Goal: Find specific page/section: Find specific page/section

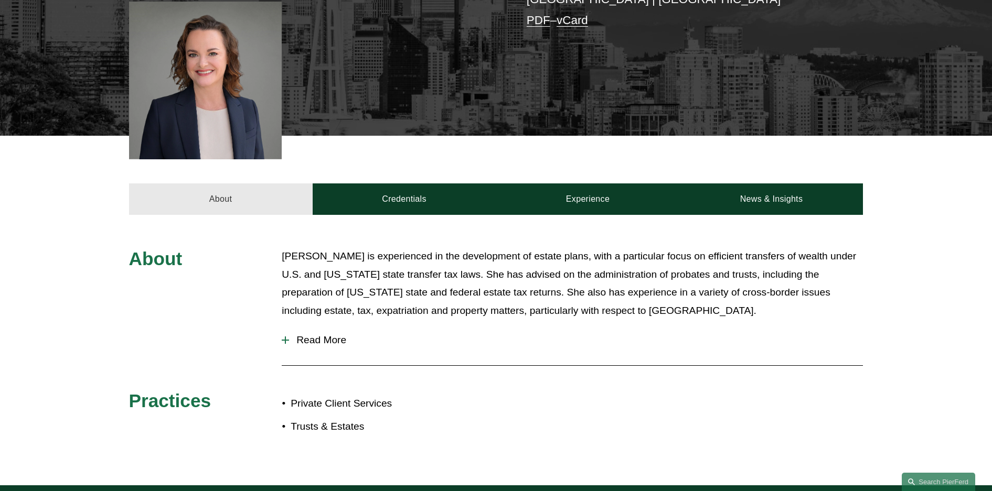
scroll to position [74, 0]
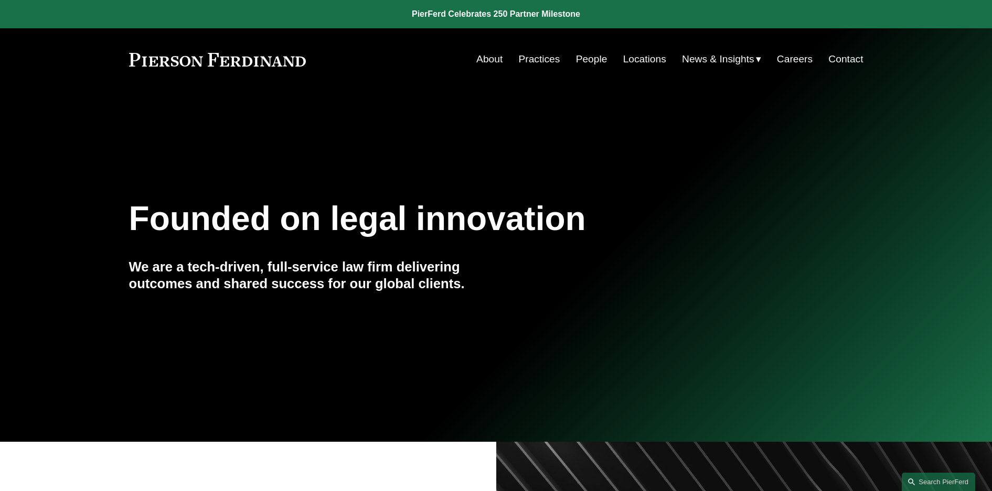
click at [604, 64] on nav "About Practices People Locations News & Insights News Insights Blogs Careers Co…" at bounding box center [669, 59] width 386 height 20
click at [594, 57] on link "People" at bounding box center [591, 59] width 31 height 20
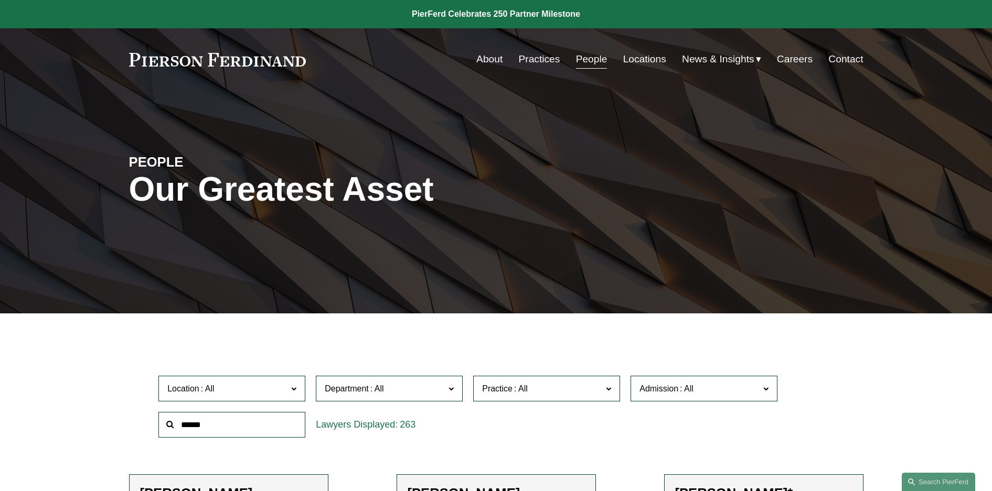
click at [267, 427] on input "text" at bounding box center [231, 425] width 147 height 26
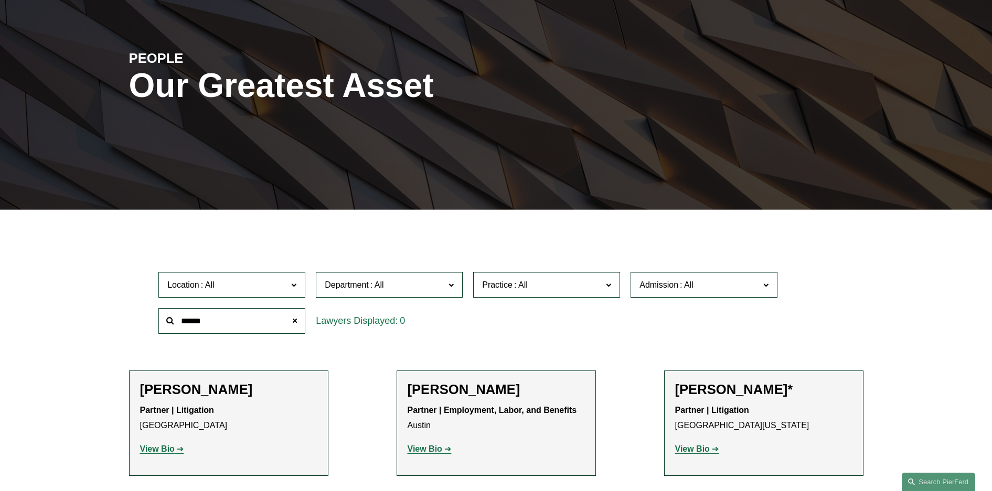
scroll to position [105, 0]
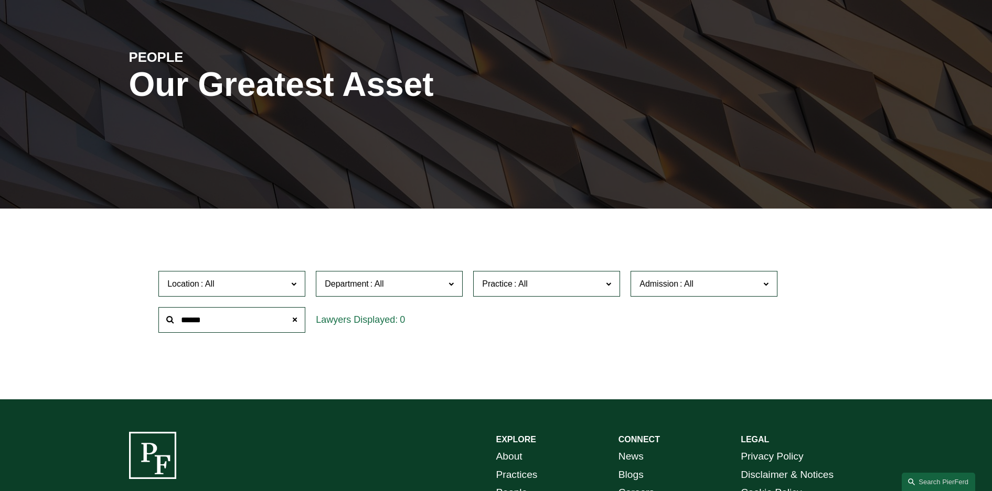
type input "******"
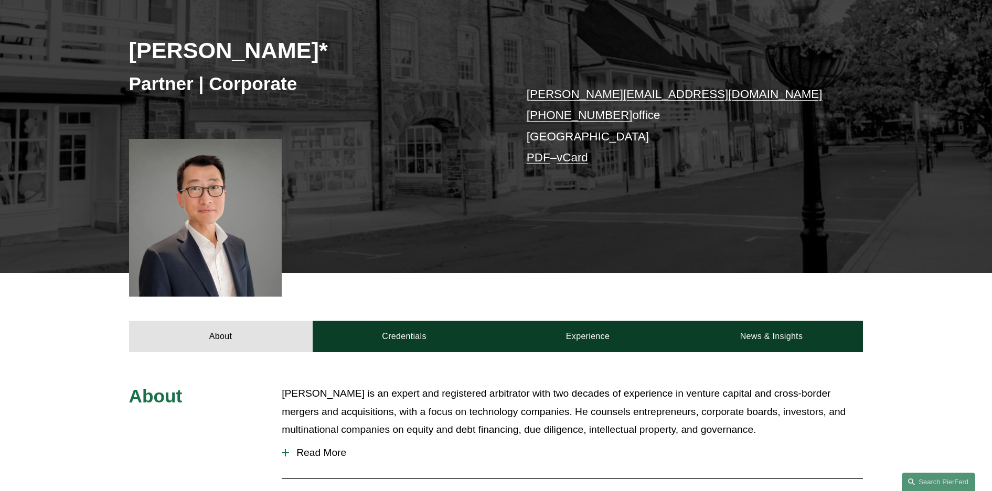
scroll to position [157, 0]
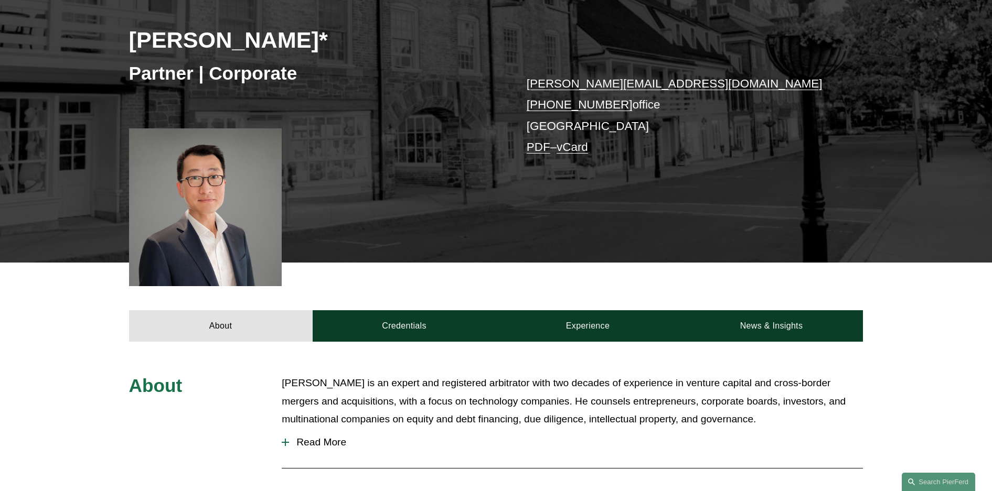
click at [326, 442] on span "Read More" at bounding box center [576, 443] width 574 height 12
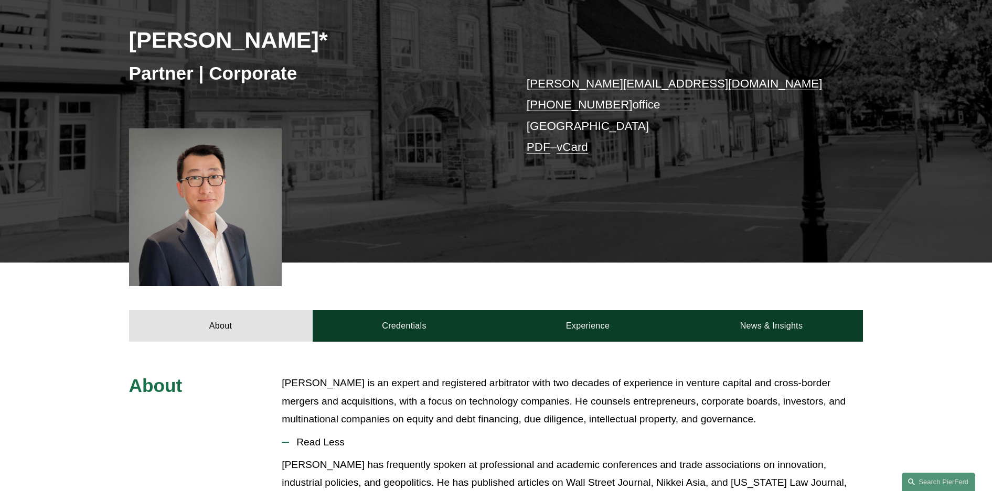
scroll to position [0, 0]
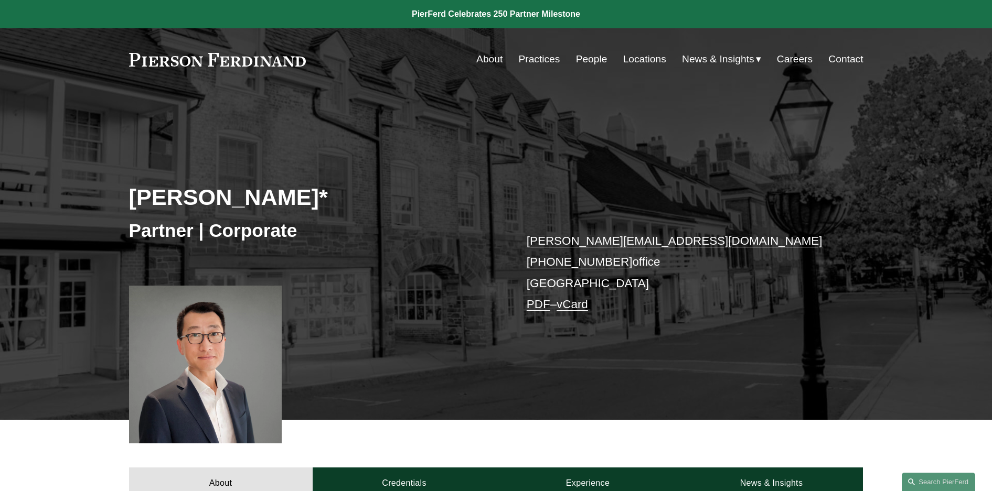
click at [600, 58] on link "People" at bounding box center [591, 59] width 31 height 20
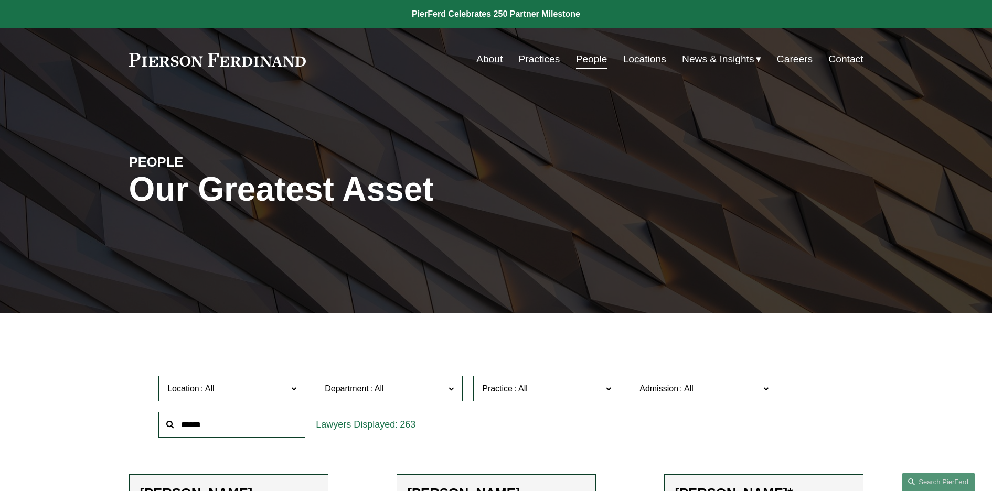
click at [271, 421] on input "text" at bounding box center [231, 425] width 147 height 26
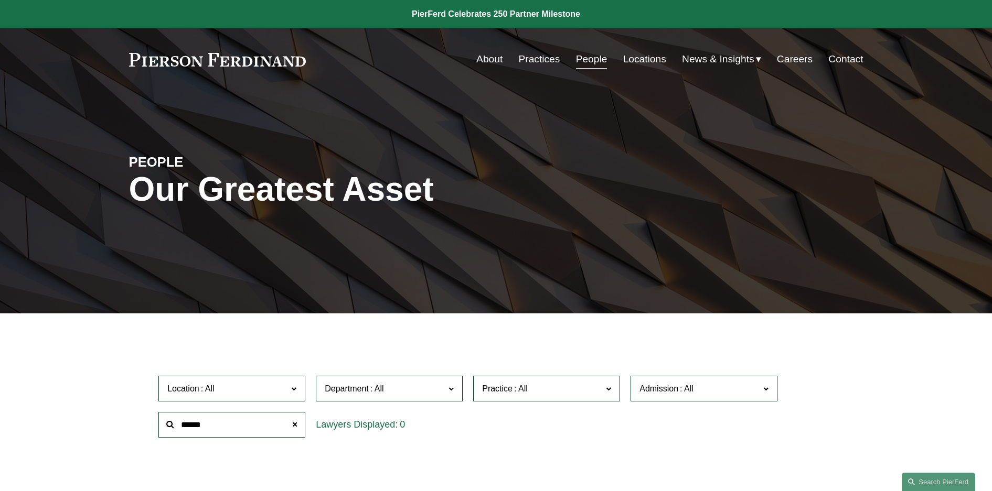
type input "******"
